Goal: Information Seeking & Learning: Learn about a topic

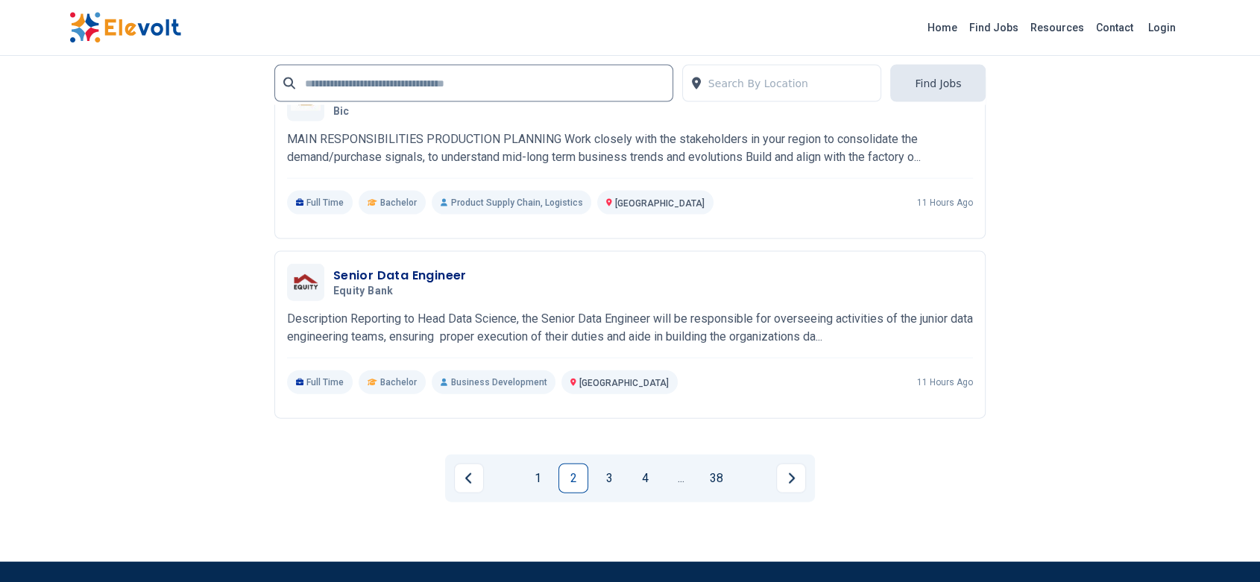
scroll to position [3282, 0]
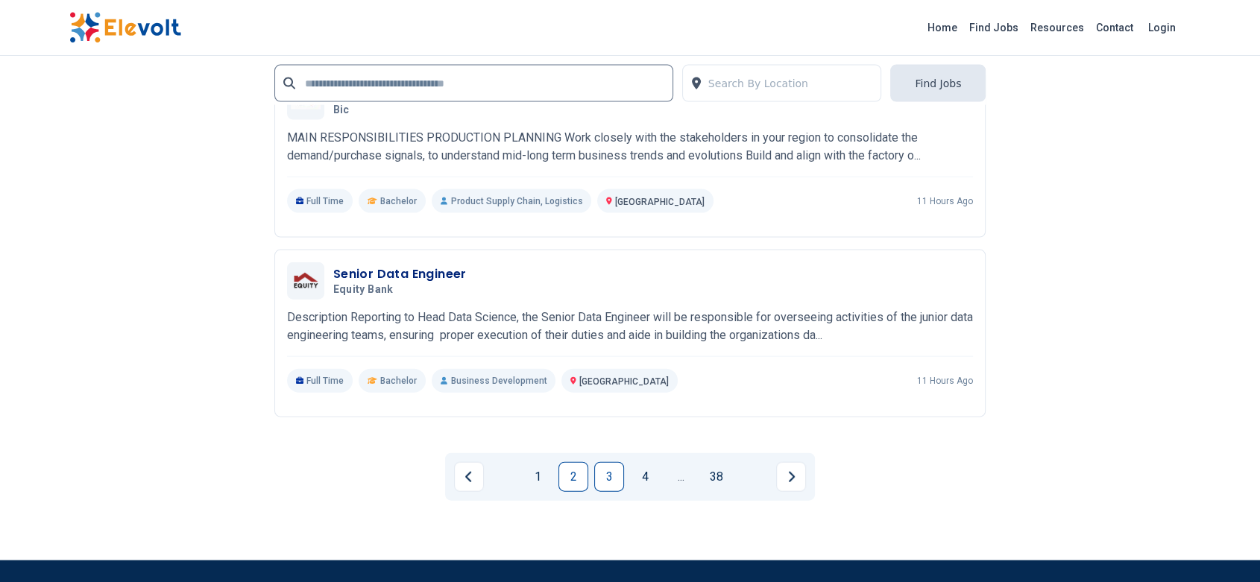
click at [608, 475] on link "3" at bounding box center [609, 477] width 30 height 30
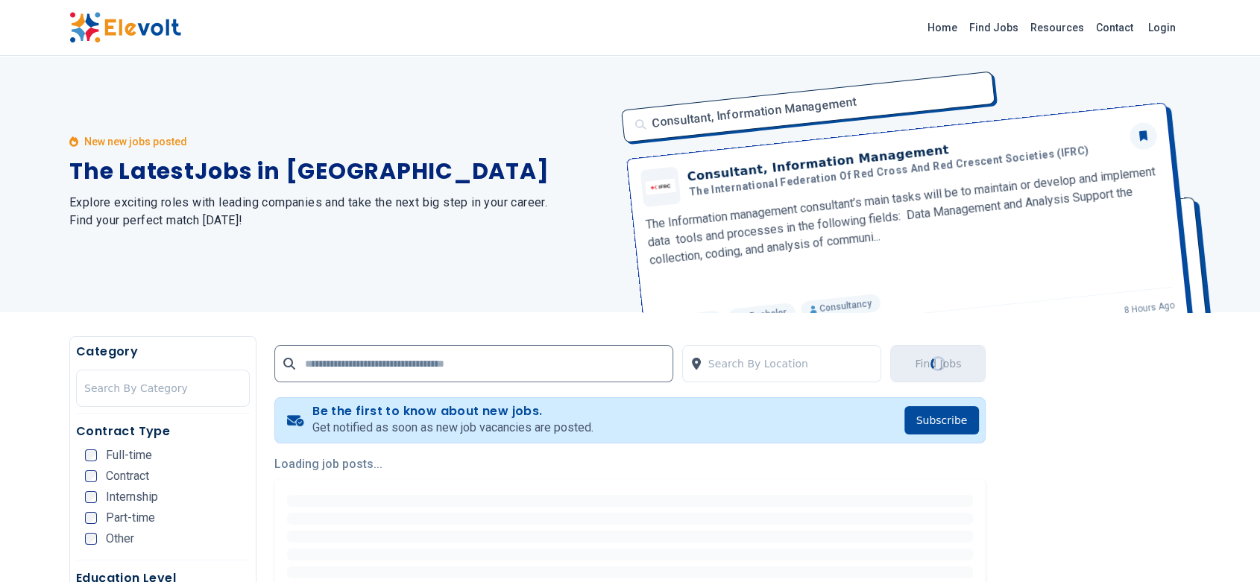
scroll to position [0, 0]
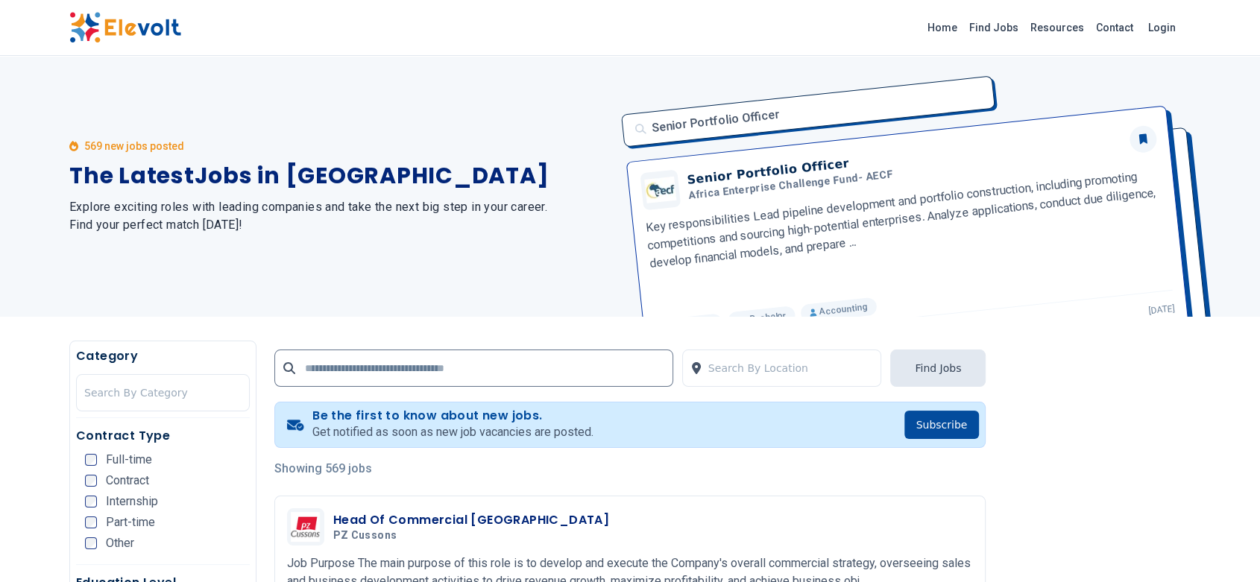
drag, startPoint x: 620, startPoint y: 417, endPoint x: 617, endPoint y: 461, distance: 44.1
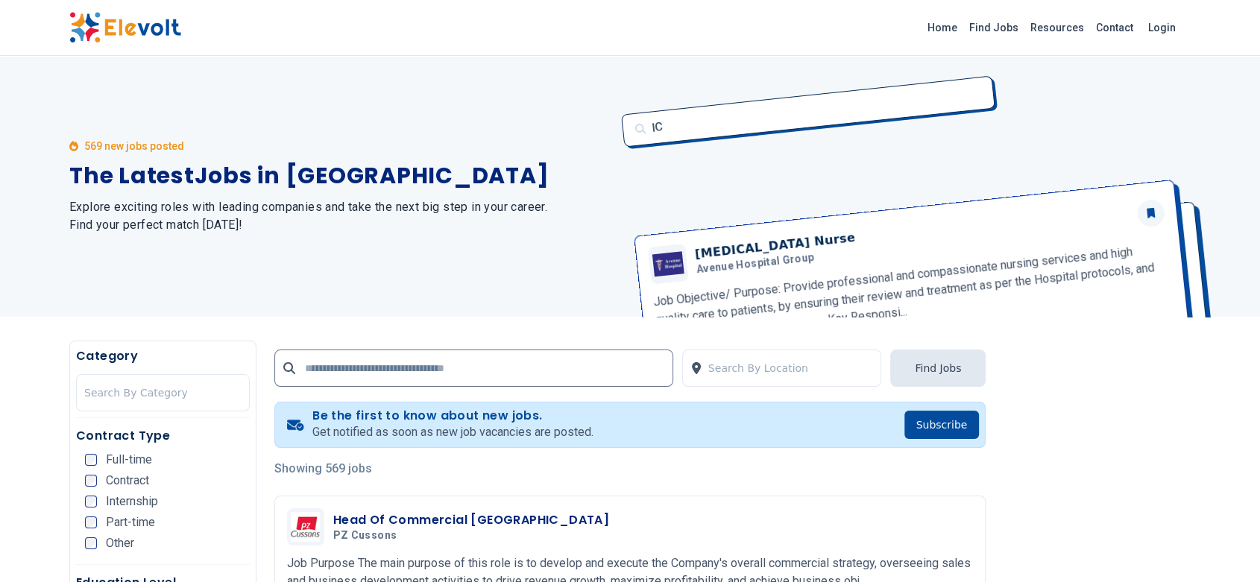
drag, startPoint x: 617, startPoint y: 461, endPoint x: 513, endPoint y: 176, distance: 303.1
click at [513, 176] on h1 "The Latest Jobs in Kenya" at bounding box center [340, 176] width 543 height 27
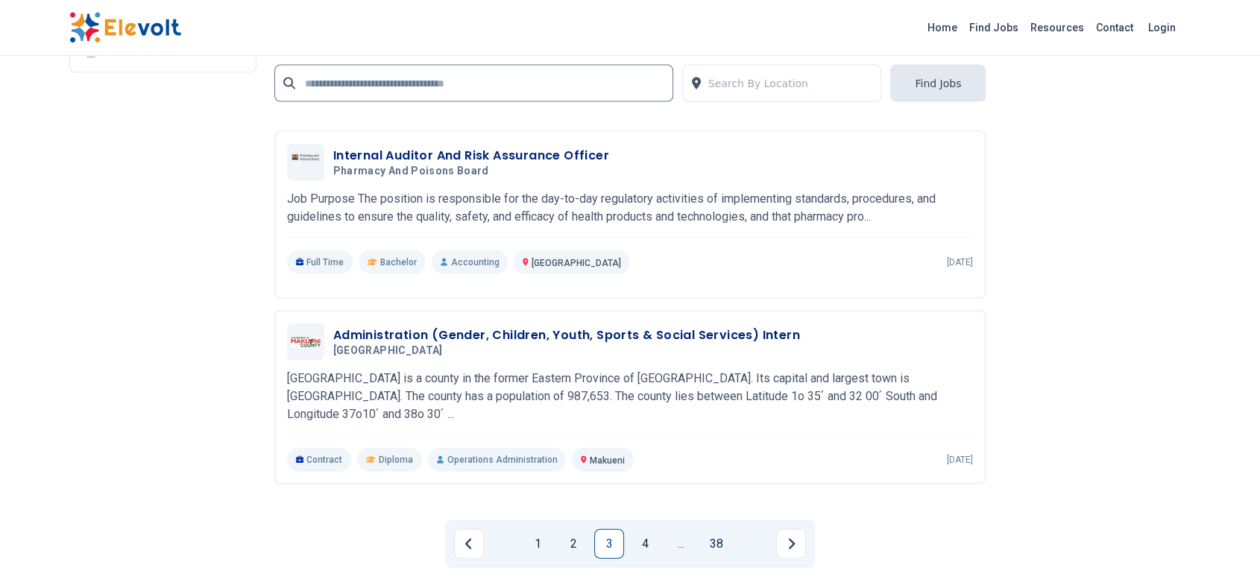
scroll to position [3399, 0]
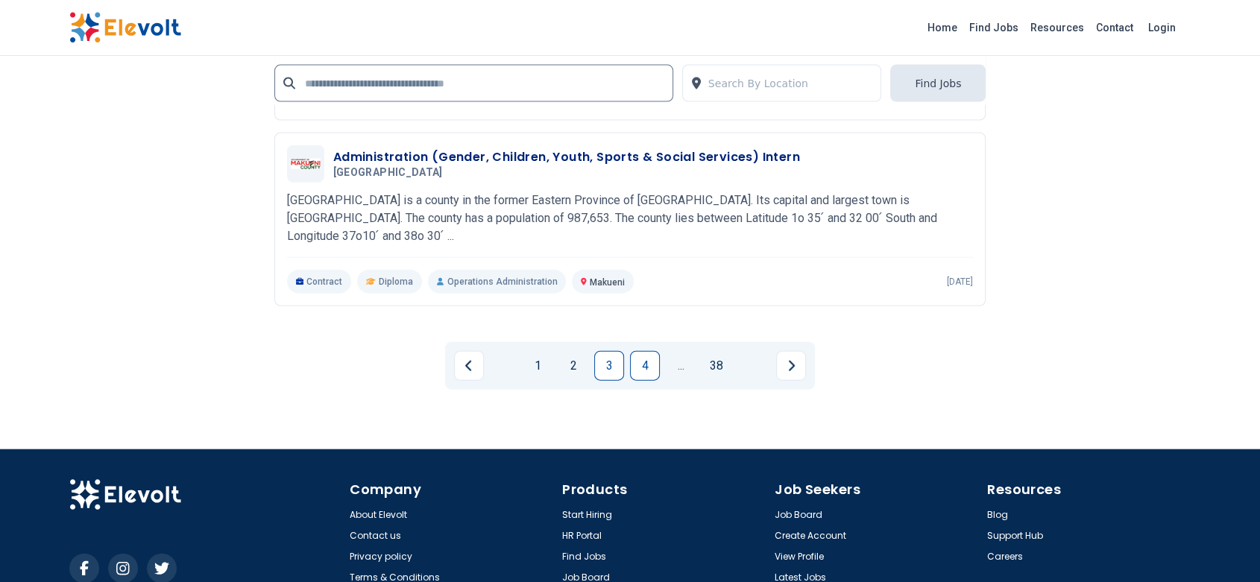
click at [652, 362] on link "4" at bounding box center [645, 366] width 30 height 30
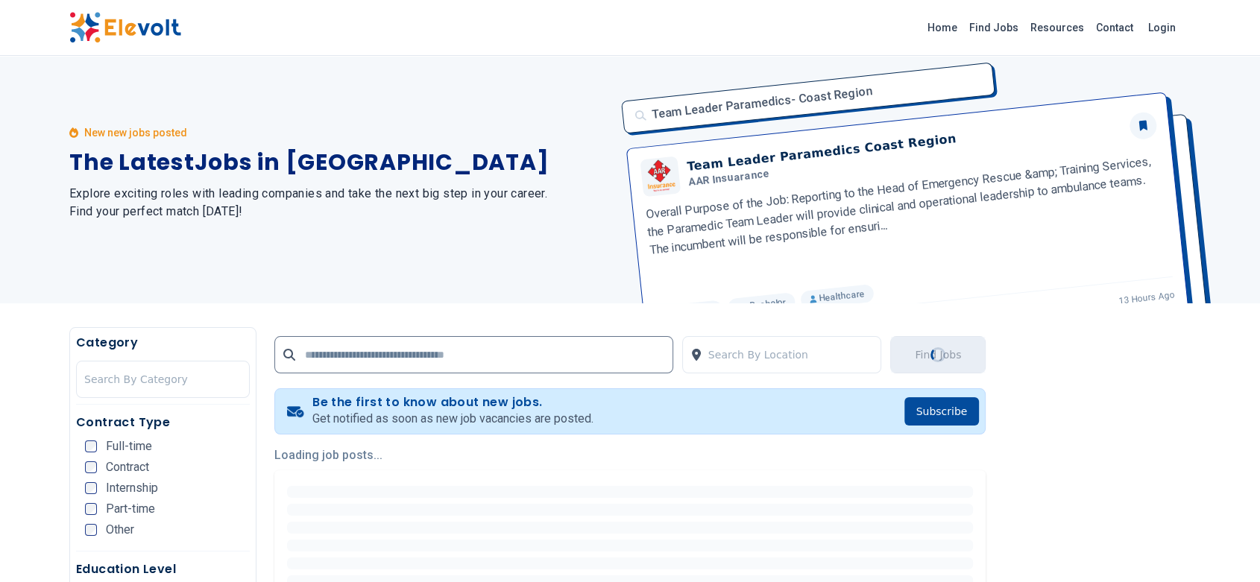
scroll to position [0, 0]
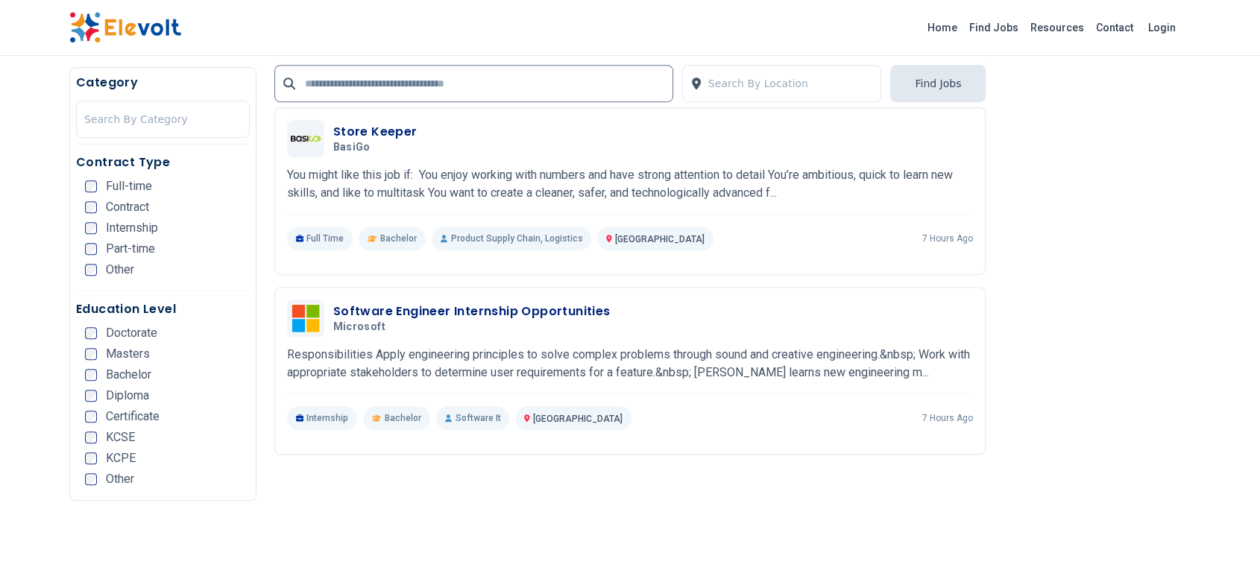
scroll to position [928, 0]
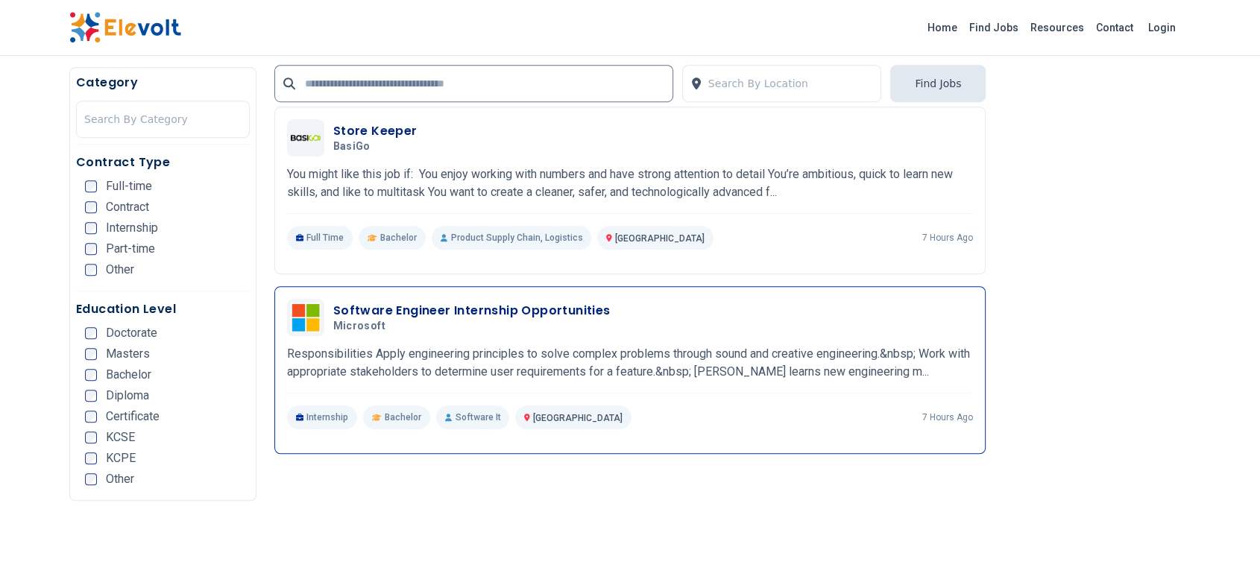
drag, startPoint x: 670, startPoint y: 409, endPoint x: 692, endPoint y: 405, distance: 22.8
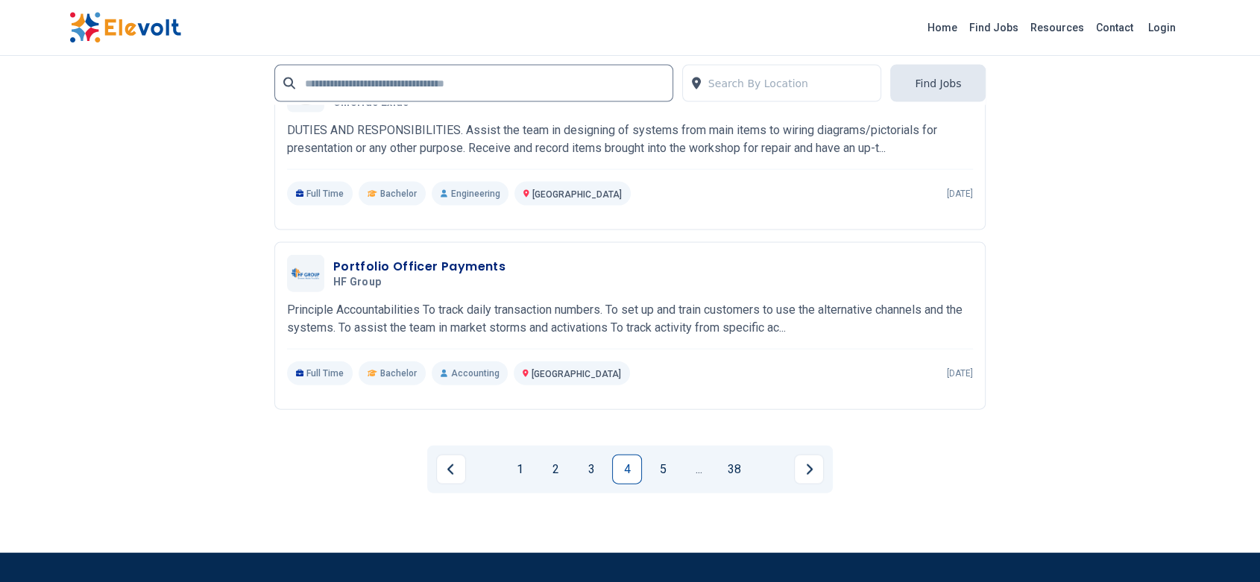
scroll to position [3298, 0]
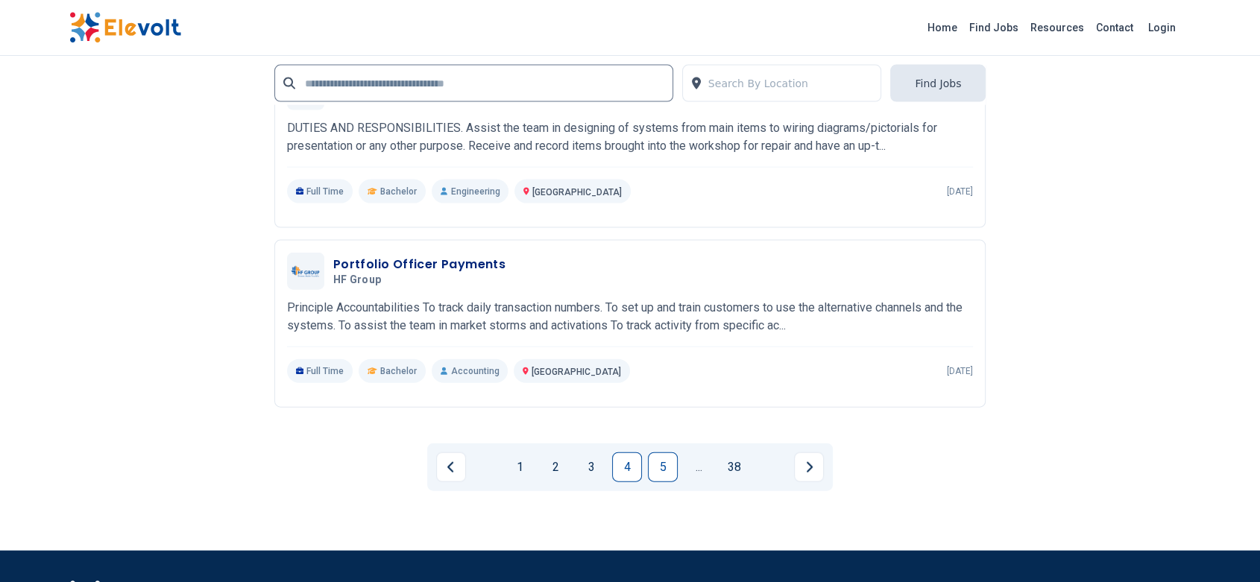
click at [658, 466] on link "5" at bounding box center [663, 468] width 30 height 30
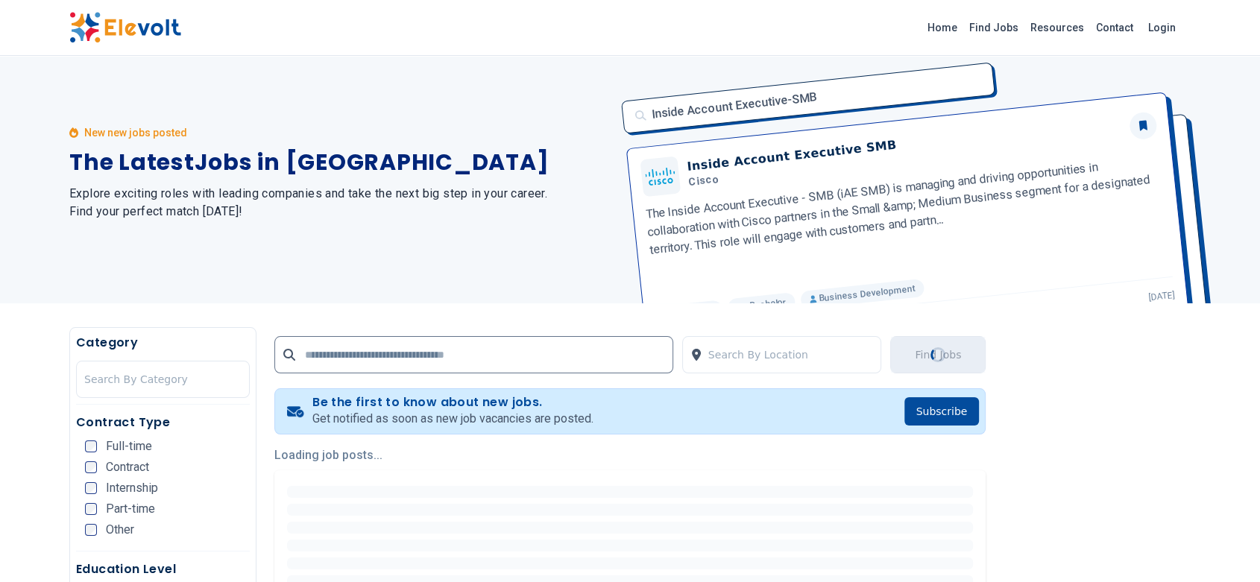
scroll to position [0, 0]
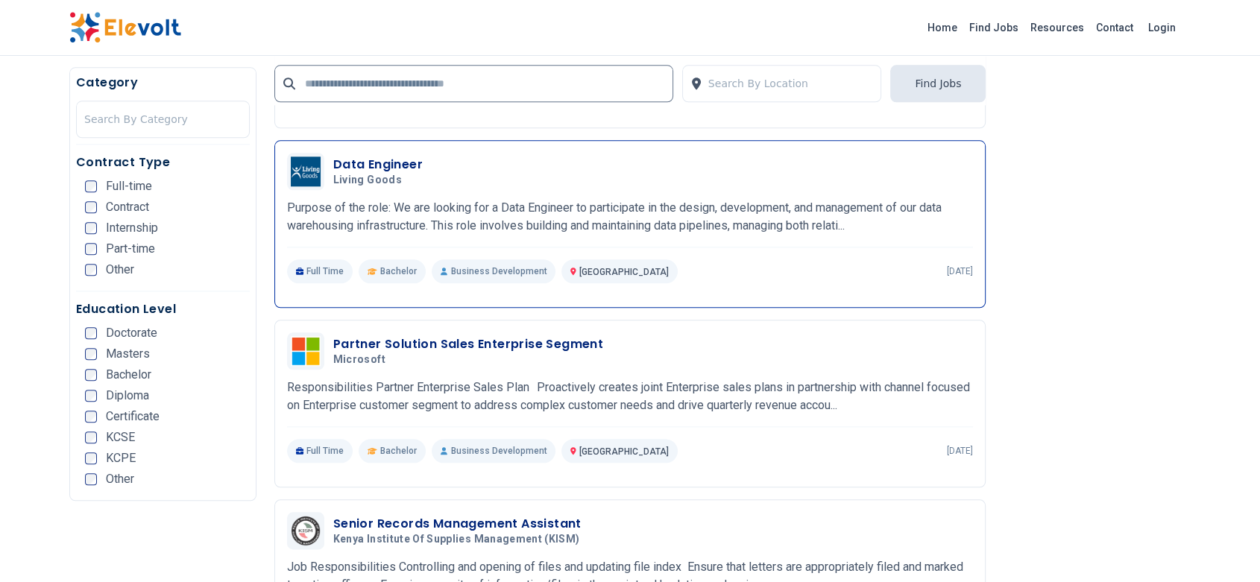
scroll to position [1587, 0]
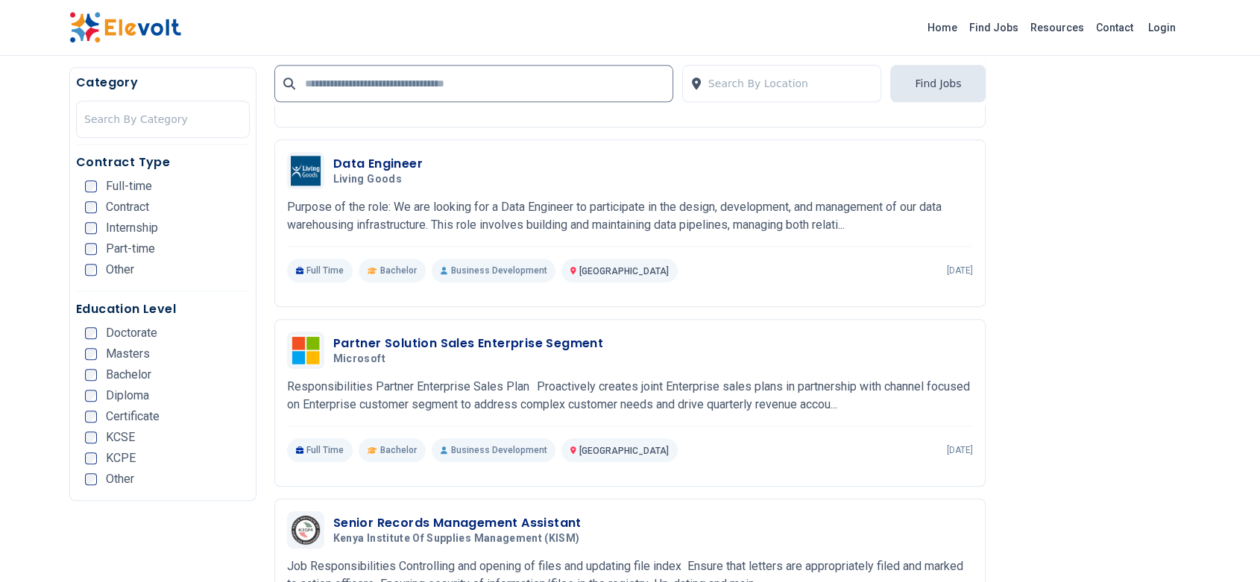
click at [545, 311] on div "Showing 569 jobs Branch Business Manager Nyeri Branch HF Group 09/24/2025 10/24…" at bounding box center [630, 540] width 712 height 3335
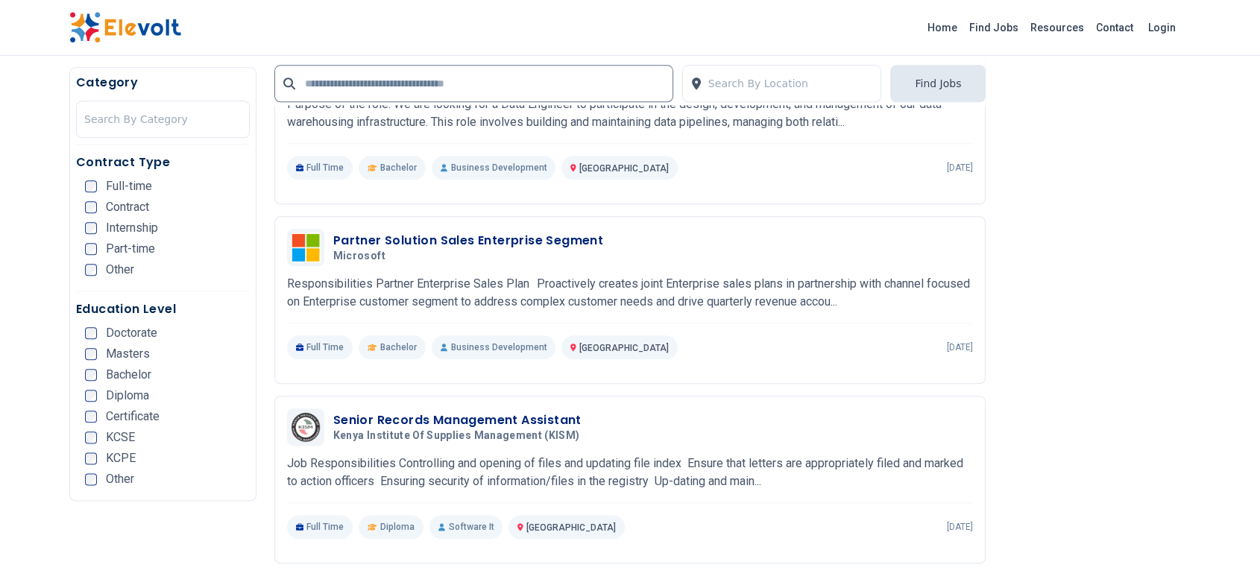
click at [545, 311] on div "Partner Solution Sales Enterprise Segment Microsoft 09/24/2025 10/24/2025 Nairo…" at bounding box center [630, 294] width 687 height 130
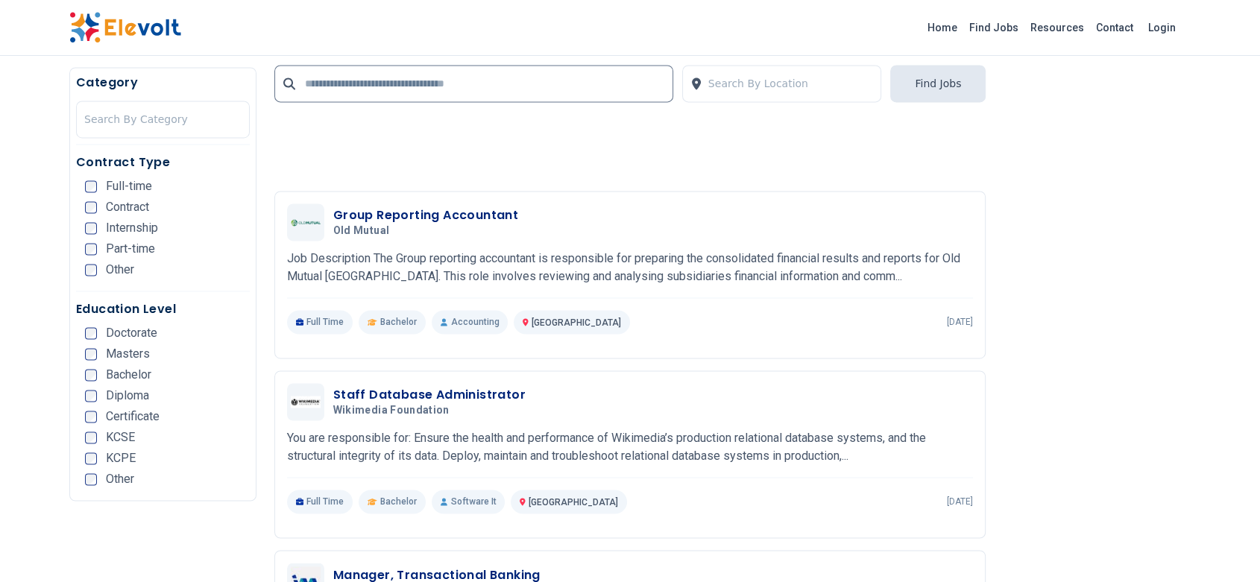
scroll to position [2325, 0]
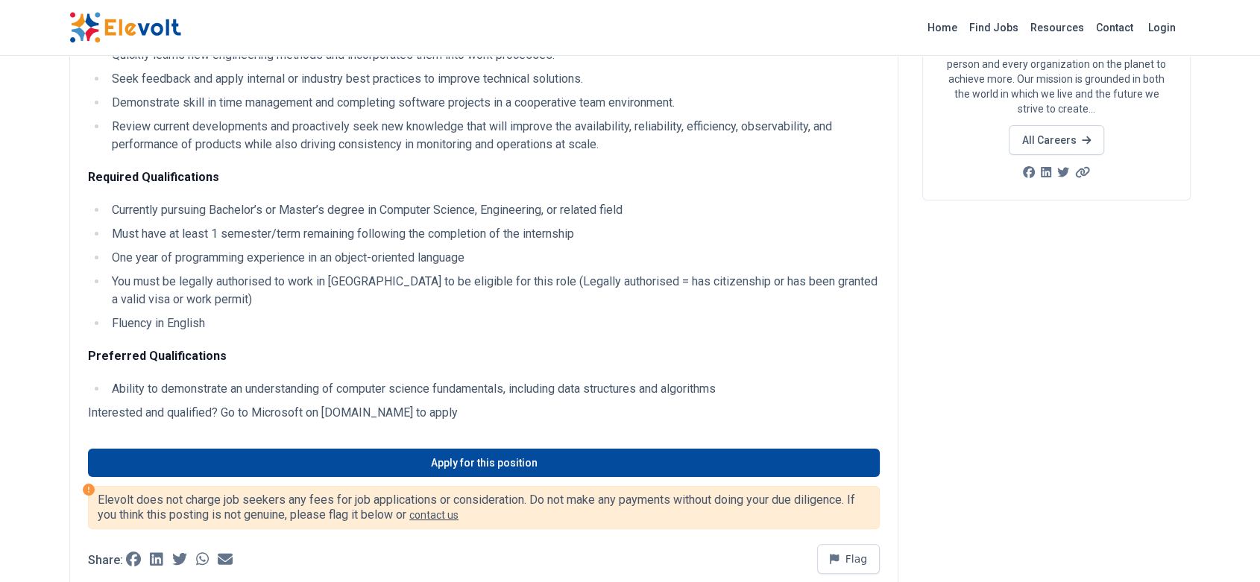
scroll to position [205, 0]
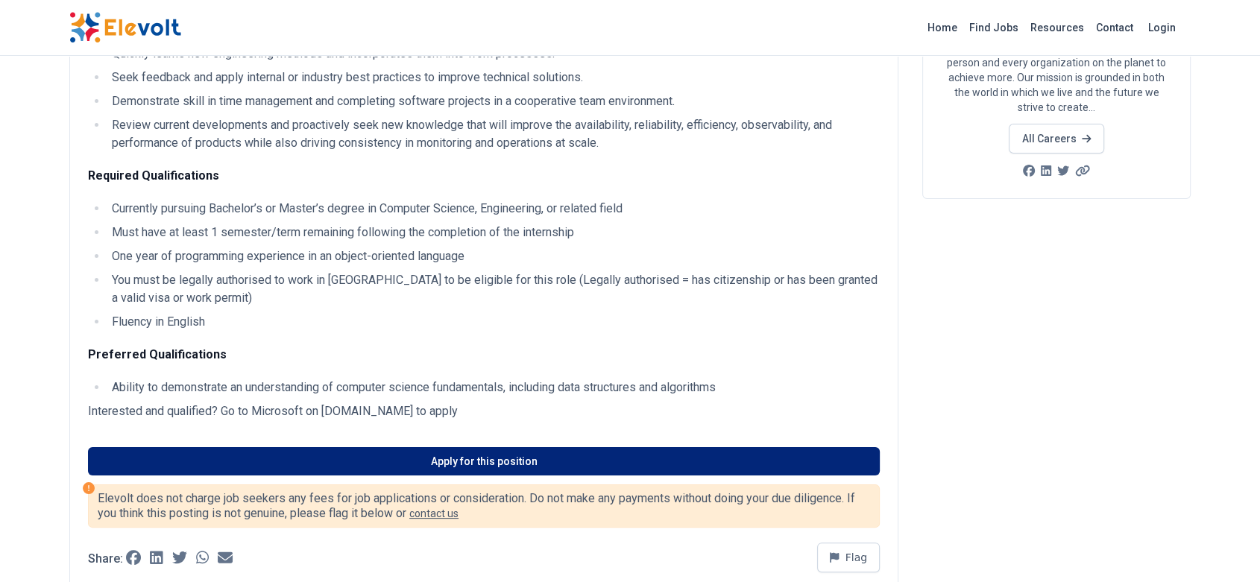
click at [486, 461] on link "Apply for this position" at bounding box center [484, 461] width 792 height 28
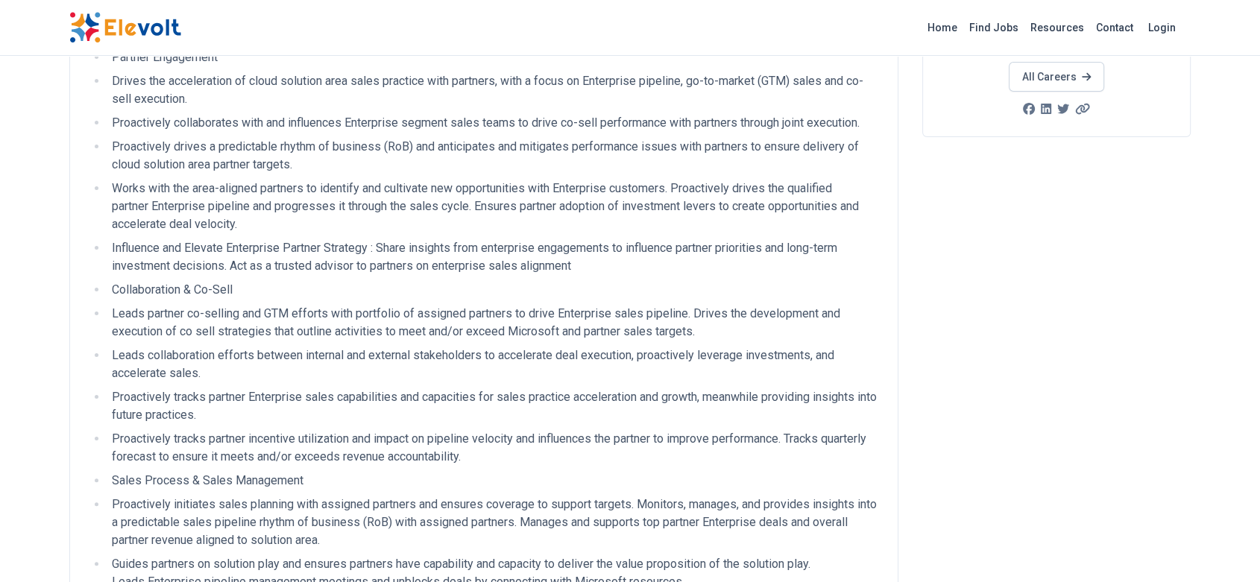
scroll to position [268, 0]
